Goal: Transaction & Acquisition: Download file/media

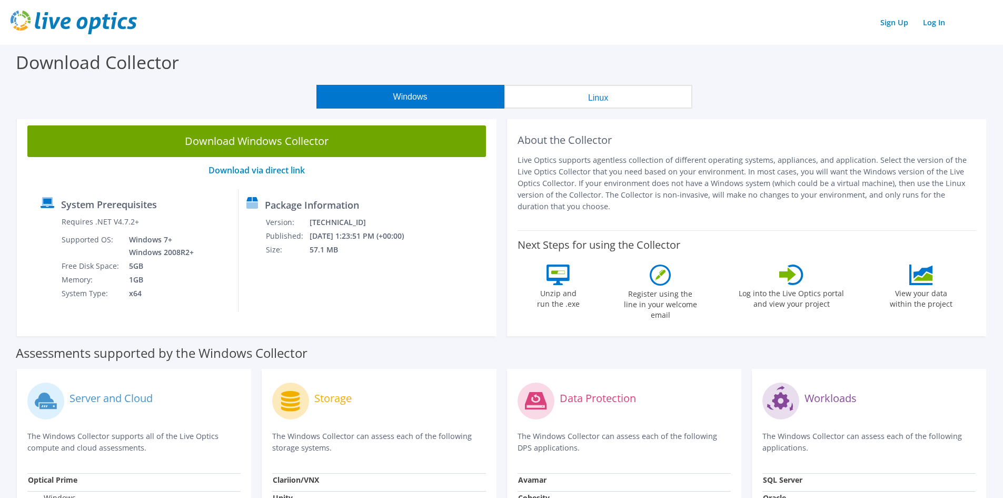
click at [288, 163] on div "Download Windows Collector Download via direct link System Prerequisites Requir…" at bounding box center [257, 225] width 480 height 221
click at [289, 170] on link "Download via direct link" at bounding box center [257, 170] width 96 height 12
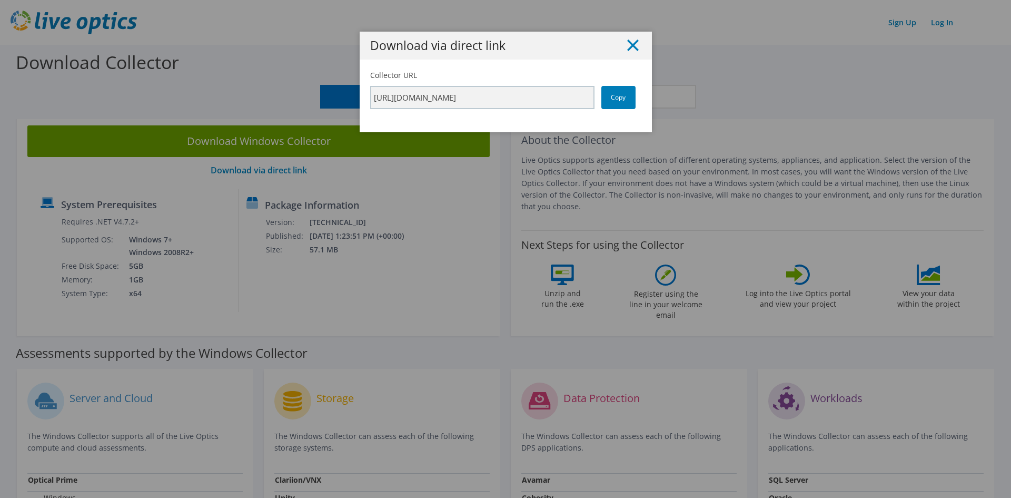
click at [628, 47] on line at bounding box center [633, 45] width 11 height 11
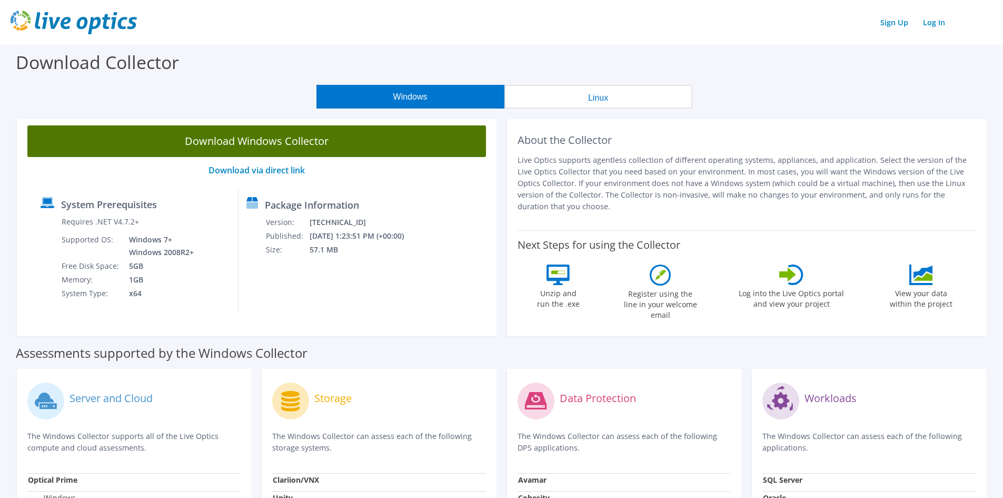
click at [270, 145] on link "Download Windows Collector" at bounding box center [256, 141] width 459 height 32
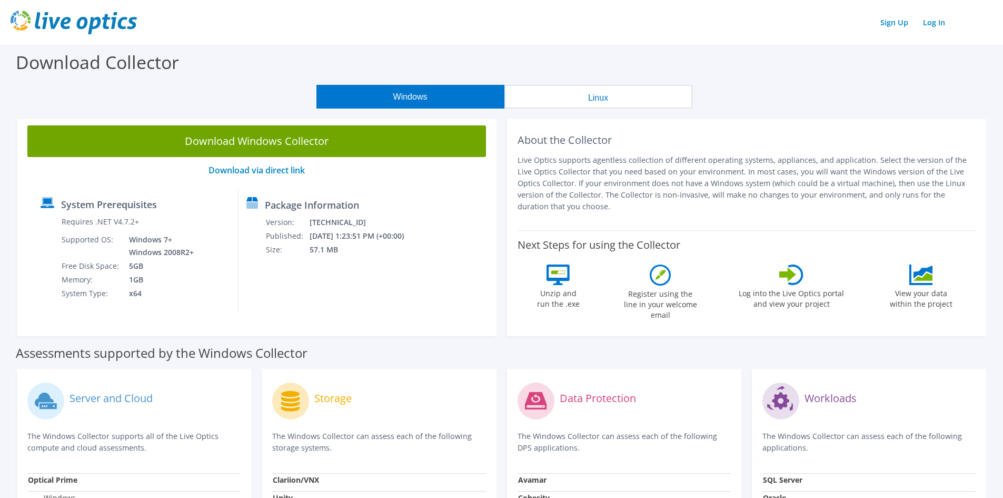
scroll to position [211, 0]
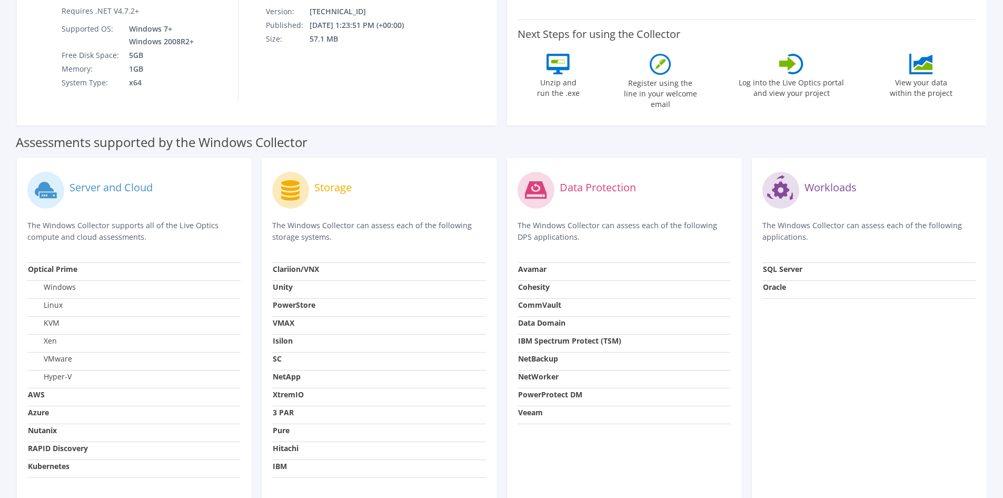
click at [64, 282] on label "Windows" at bounding box center [52, 287] width 48 height 11
click at [63, 282] on label "Windows" at bounding box center [52, 287] width 48 height 11
click at [576, 182] on label "Data Protection" at bounding box center [598, 187] width 76 height 11
click at [535, 300] on strong "CommVault" at bounding box center [539, 305] width 43 height 10
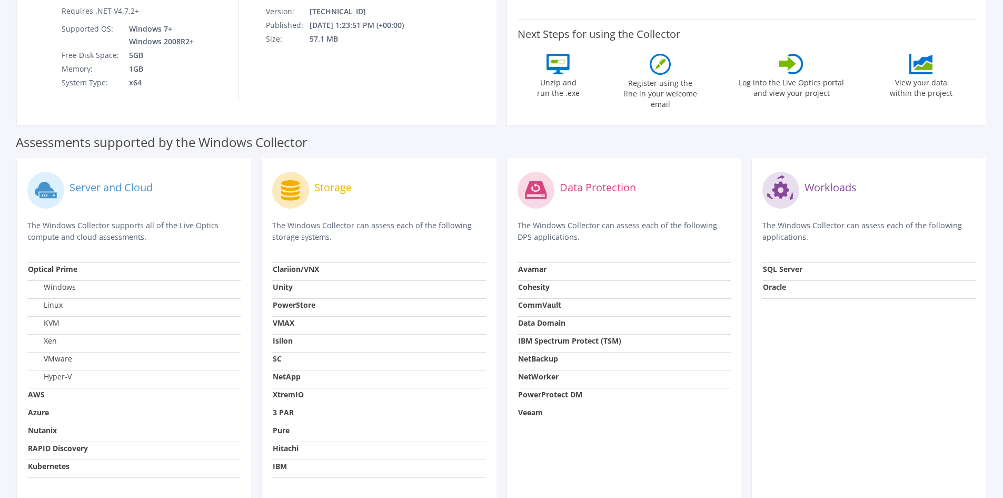
click at [536, 300] on strong "CommVault" at bounding box center [539, 305] width 43 height 10
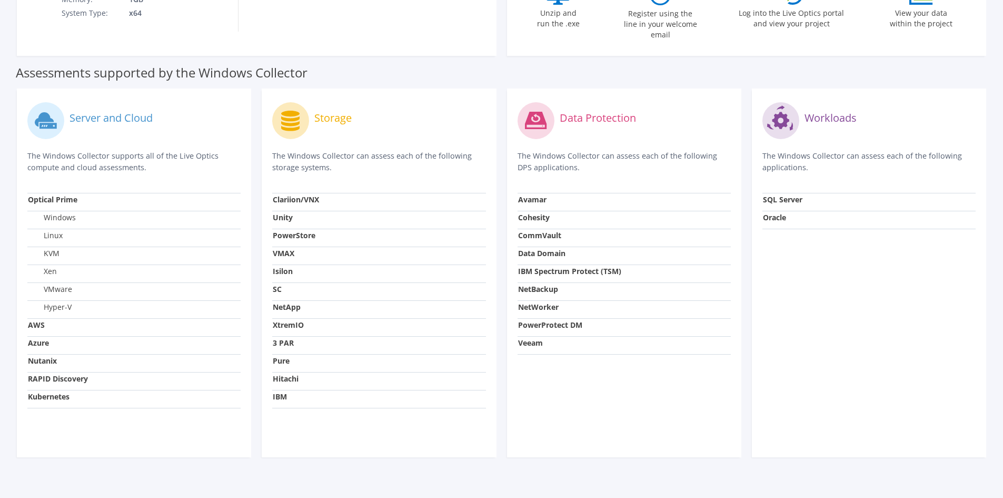
scroll to position [285, 0]
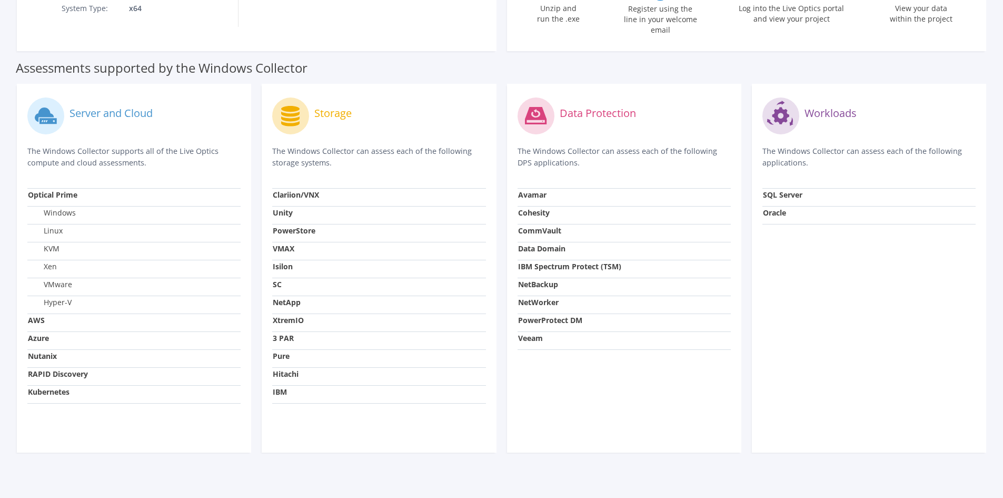
click at [539, 226] on strong "CommVault" at bounding box center [539, 230] width 43 height 10
click at [537, 225] on strong "CommVault" at bounding box center [539, 230] width 43 height 10
drag, startPoint x: 535, startPoint y: 223, endPoint x: 548, endPoint y: 140, distance: 84.9
click at [548, 145] on p "The Windows Collector can assess each of the following DPS applications." at bounding box center [624, 156] width 213 height 23
click at [580, 108] on label "Data Protection" at bounding box center [598, 113] width 76 height 11
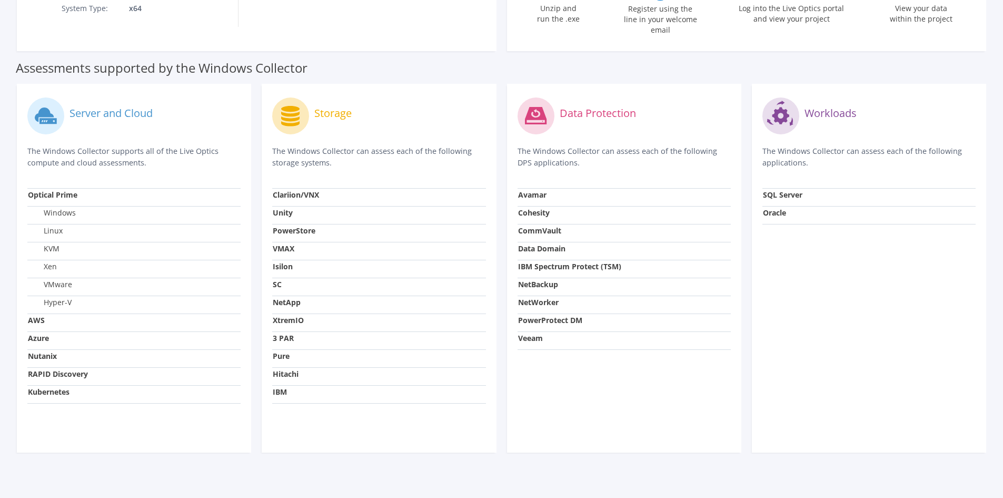
click at [119, 108] on label "Server and Cloud" at bounding box center [111, 113] width 83 height 11
click at [318, 108] on label "Storage" at bounding box center [332, 113] width 37 height 11
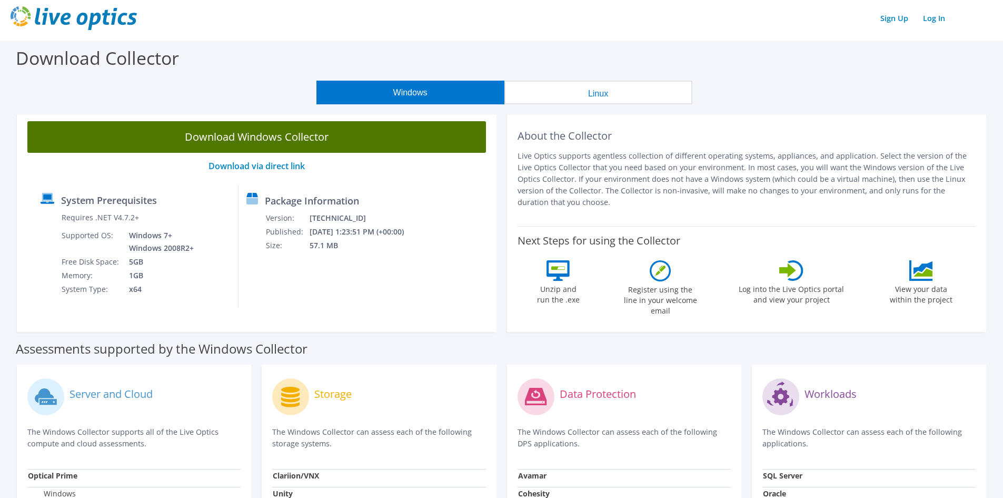
scroll to position [0, 0]
